Goal: Check status: Check status

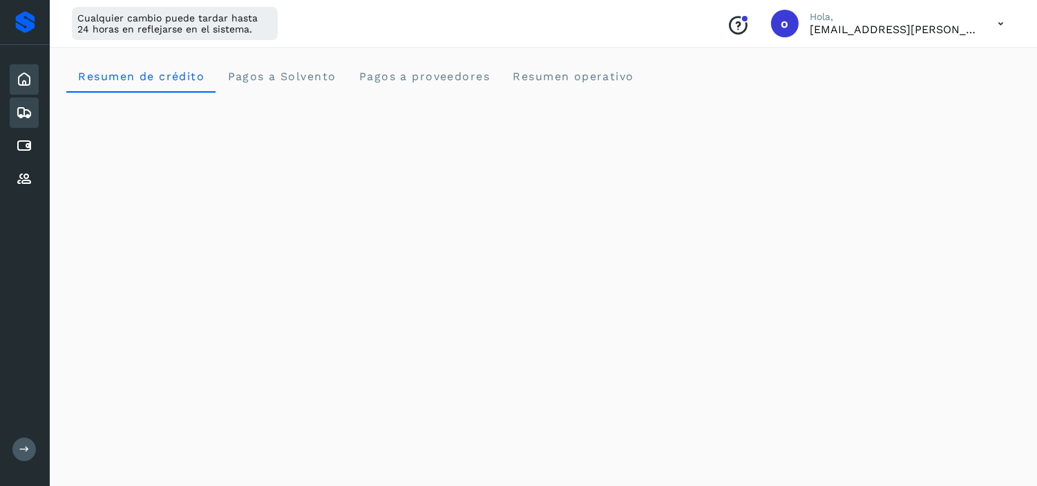
click at [32, 109] on div "Embarques" at bounding box center [24, 112] width 29 height 30
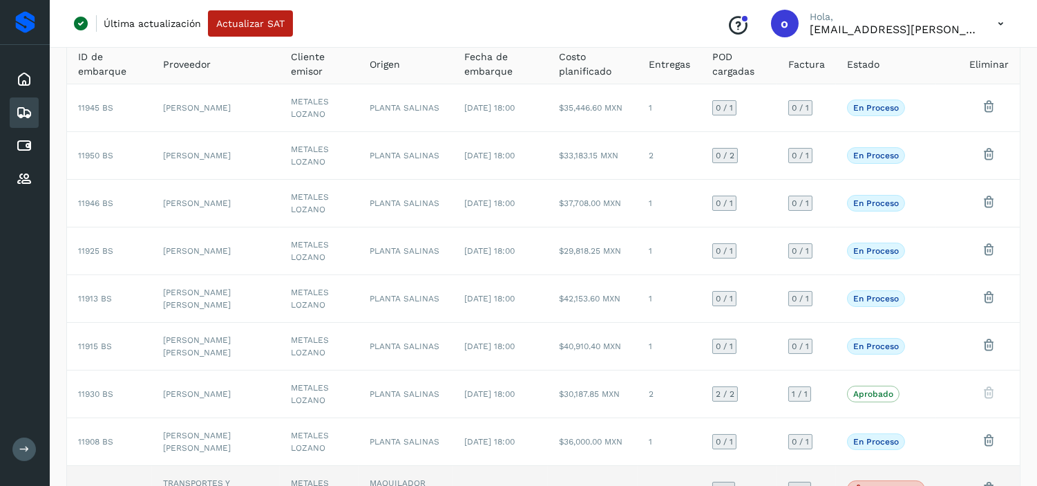
scroll to position [243, 0]
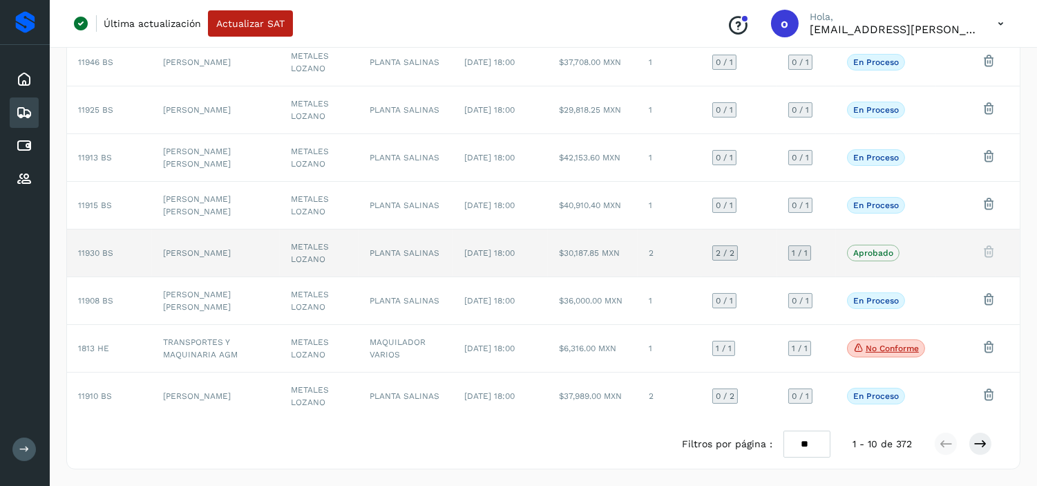
click at [509, 246] on td "[DATE] 18:00" at bounding box center [500, 253] width 94 height 48
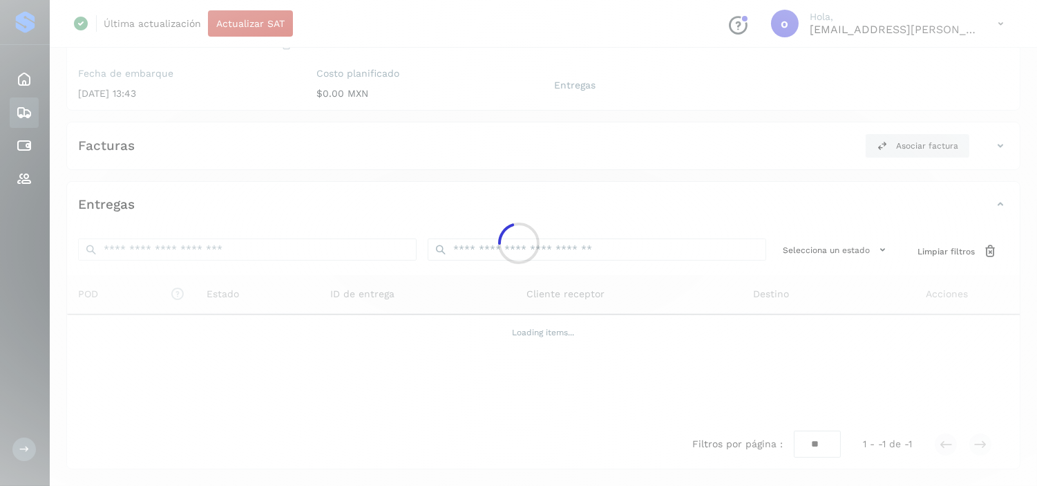
scroll to position [225, 0]
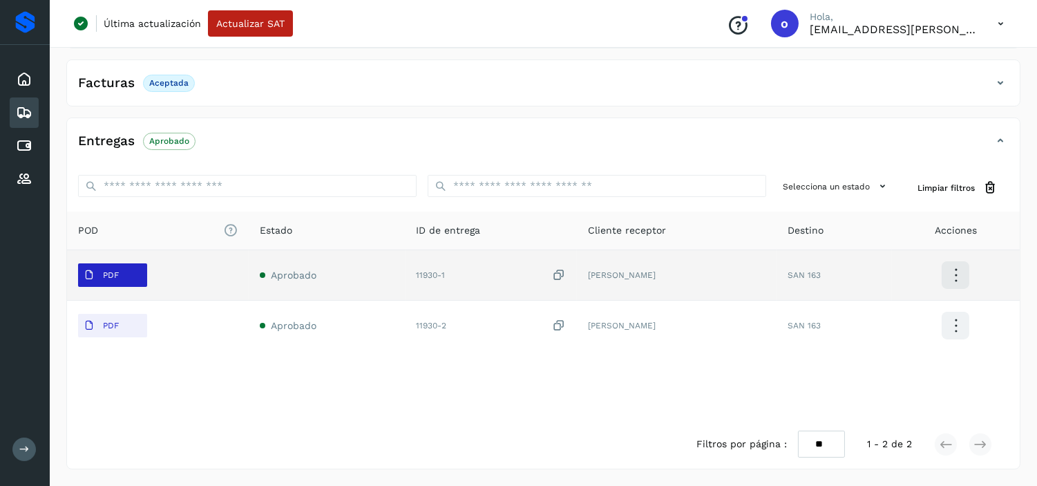
click at [114, 280] on span "PDF" at bounding box center [101, 275] width 46 height 22
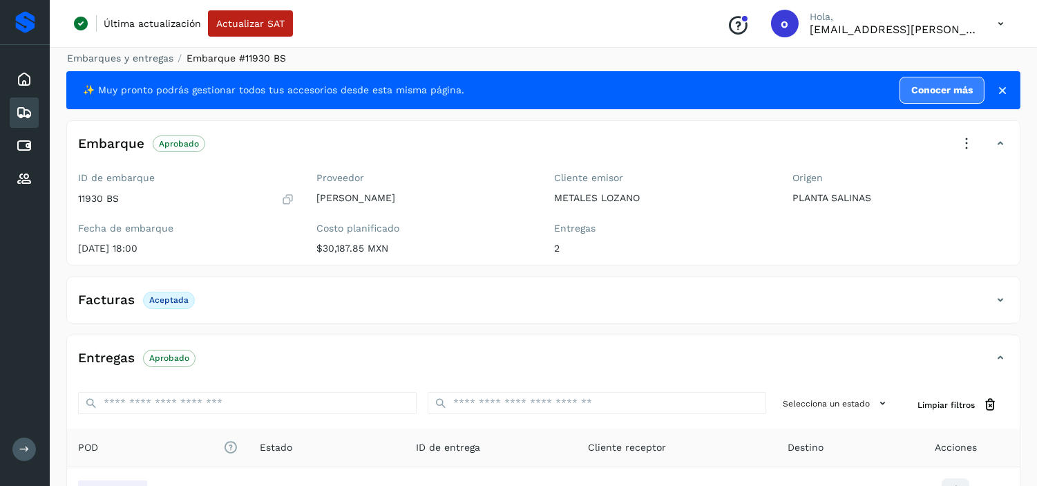
scroll to position [0, 0]
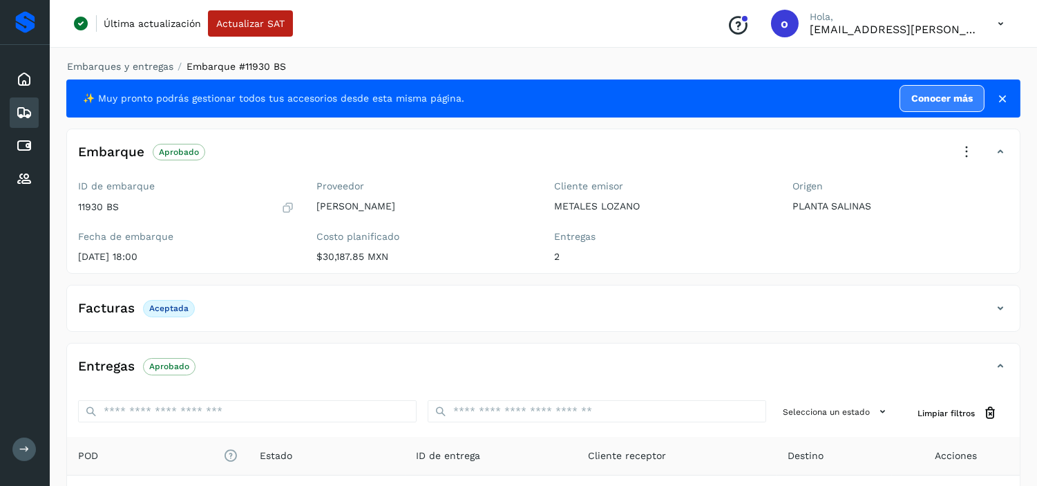
click at [285, 205] on icon at bounding box center [287, 207] width 13 height 14
click at [24, 119] on icon at bounding box center [24, 112] width 17 height 17
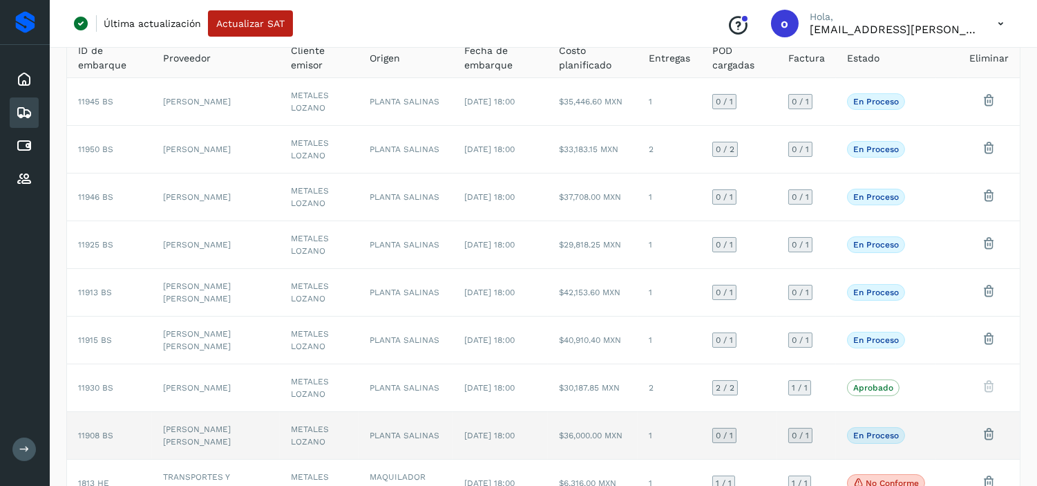
scroll to position [243, 0]
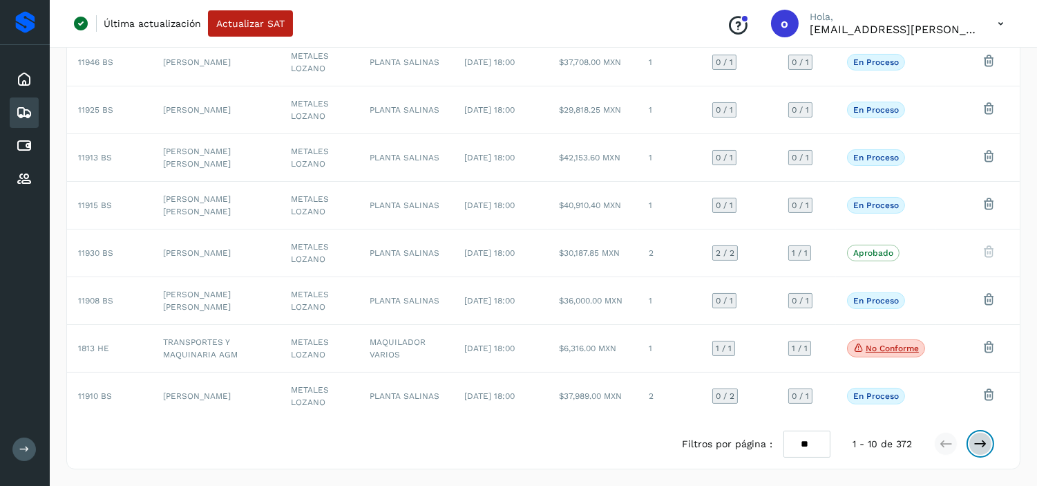
click at [984, 440] on icon at bounding box center [981, 444] width 14 height 14
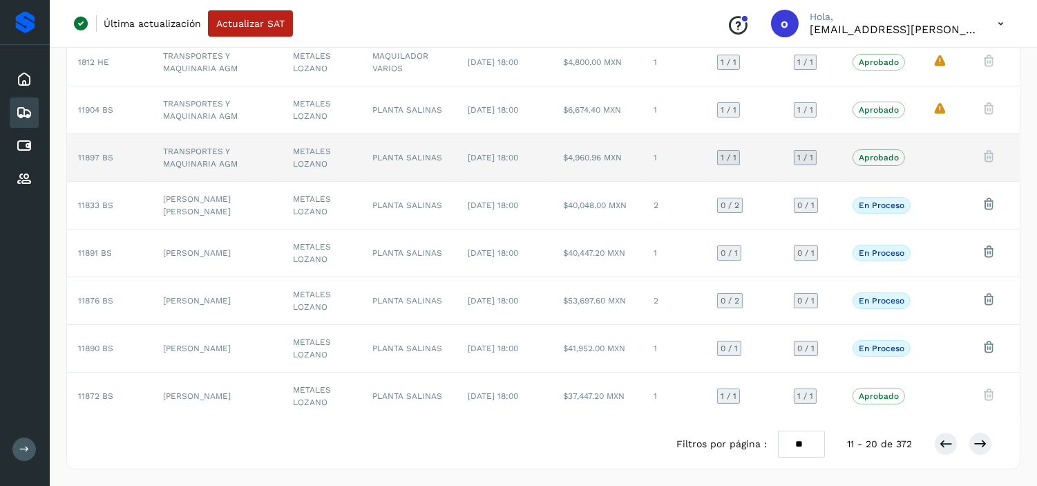
click at [500, 164] on td "[DATE] 18:00" at bounding box center [505, 158] width 95 height 48
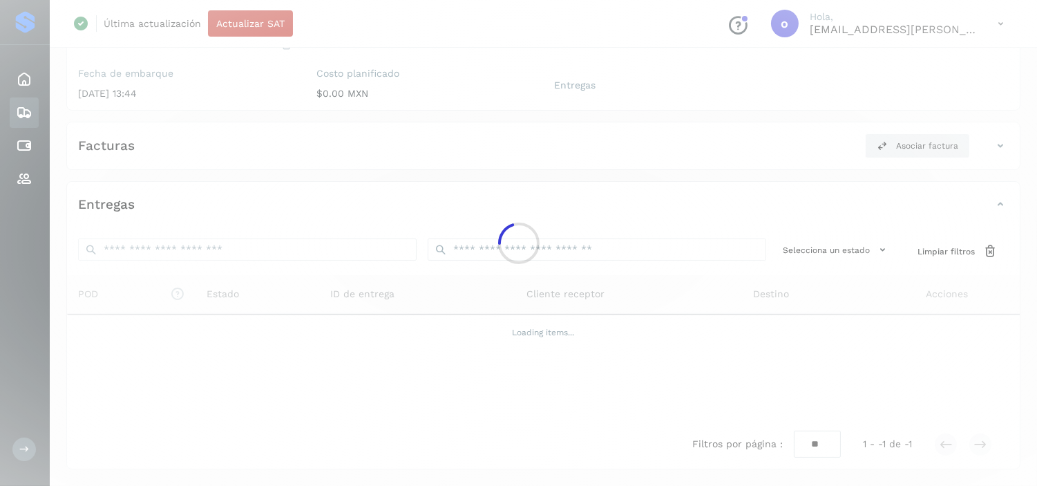
scroll to position [175, 0]
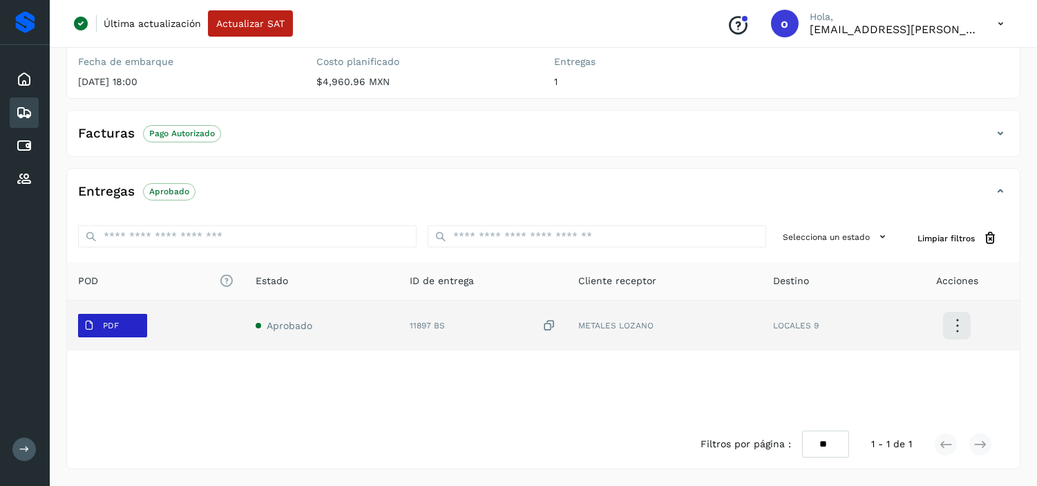
click at [111, 328] on p "PDF" at bounding box center [111, 326] width 16 height 10
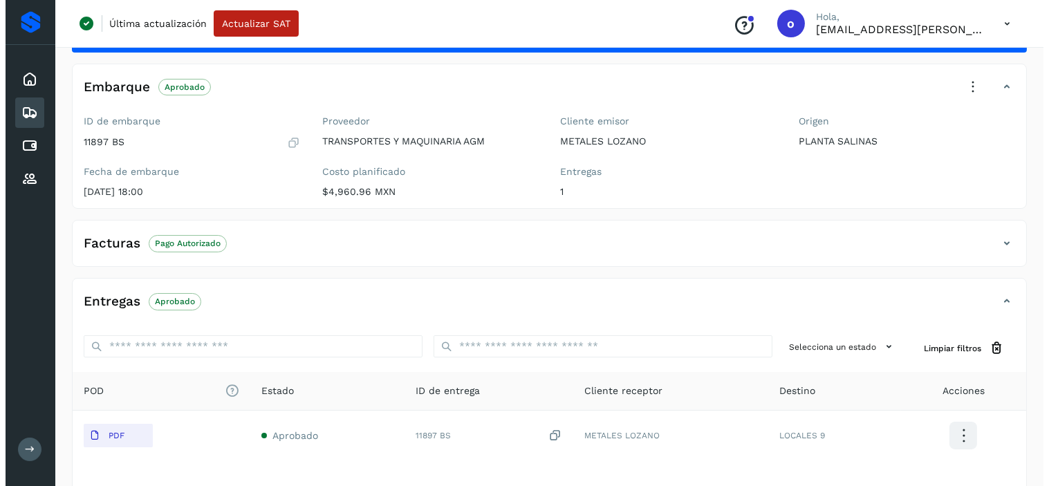
scroll to position [0, 0]
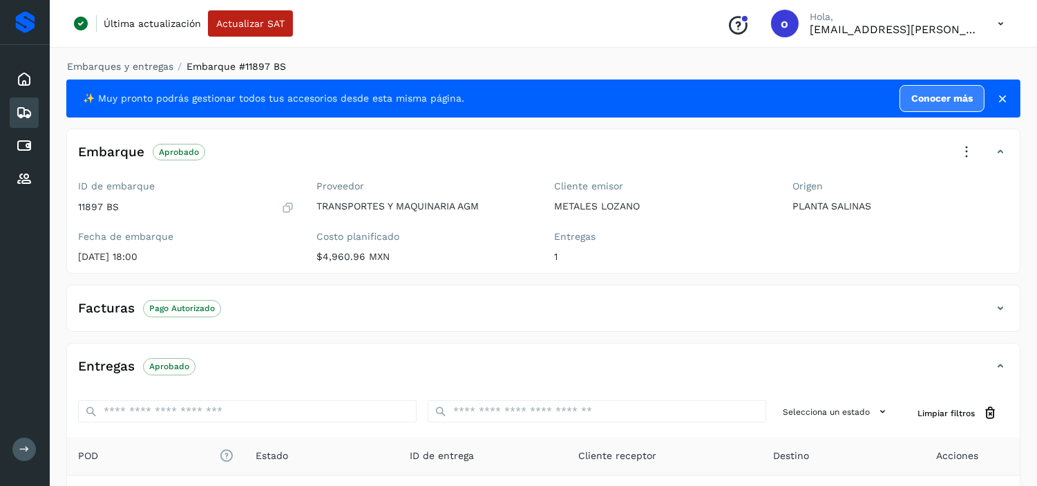
click at [286, 205] on icon at bounding box center [287, 207] width 13 height 14
click at [643, 28] on div "Última actualización Actualizar SAT Conoce nuestros beneficios o Hola, [EMAIL_A…" at bounding box center [544, 24] width 988 height 48
click at [1001, 21] on icon at bounding box center [1001, 24] width 28 height 28
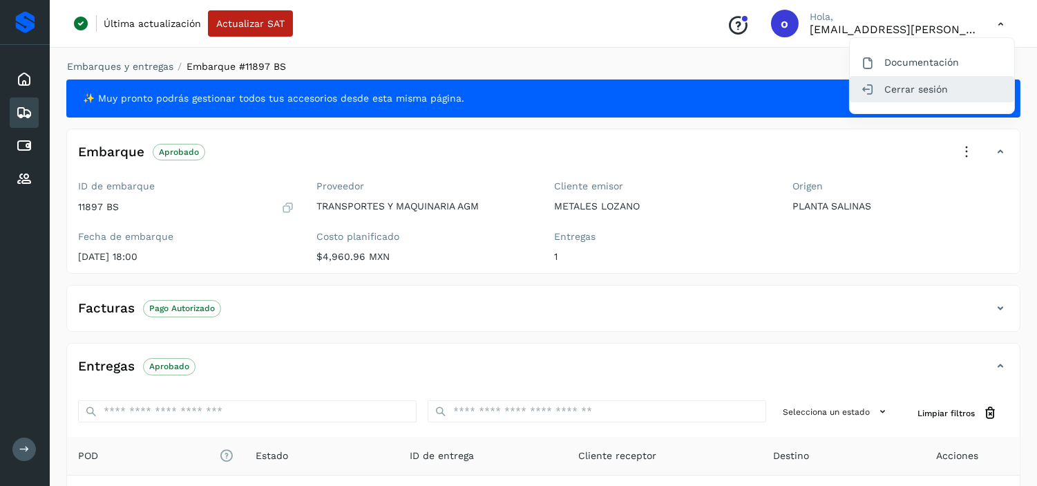
click at [924, 88] on div "Cerrar sesión" at bounding box center [932, 89] width 164 height 26
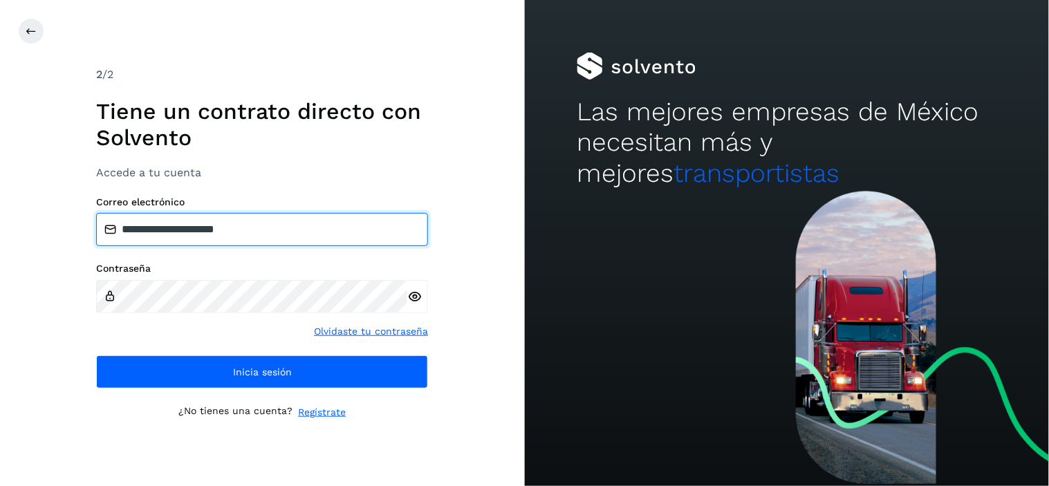
type input "**********"
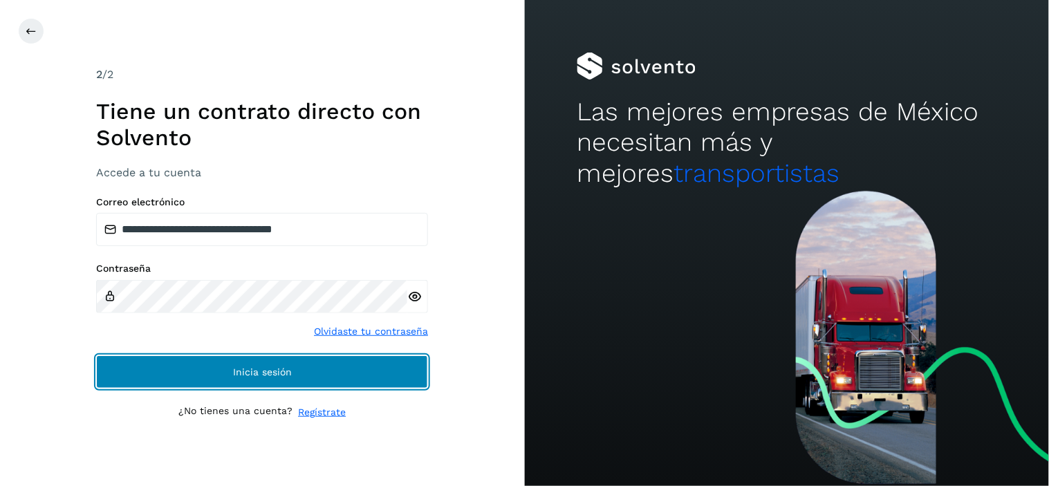
click at [318, 375] on button "Inicia sesión" at bounding box center [262, 371] width 332 height 33
